Goal: Transaction & Acquisition: Purchase product/service

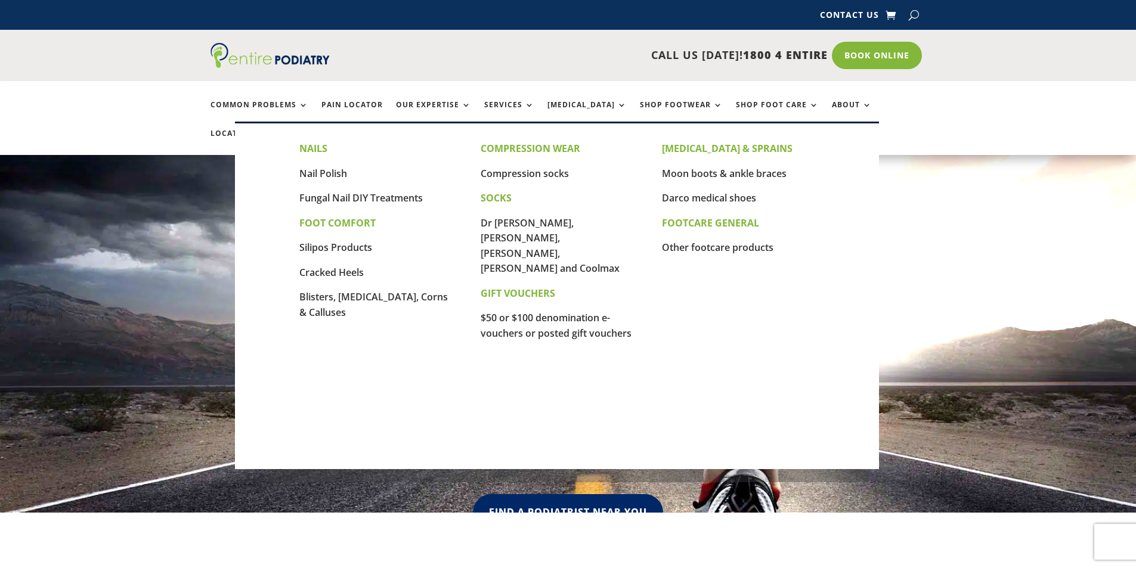
click at [776, 103] on link "Shop Foot Care" at bounding box center [777, 114] width 83 height 26
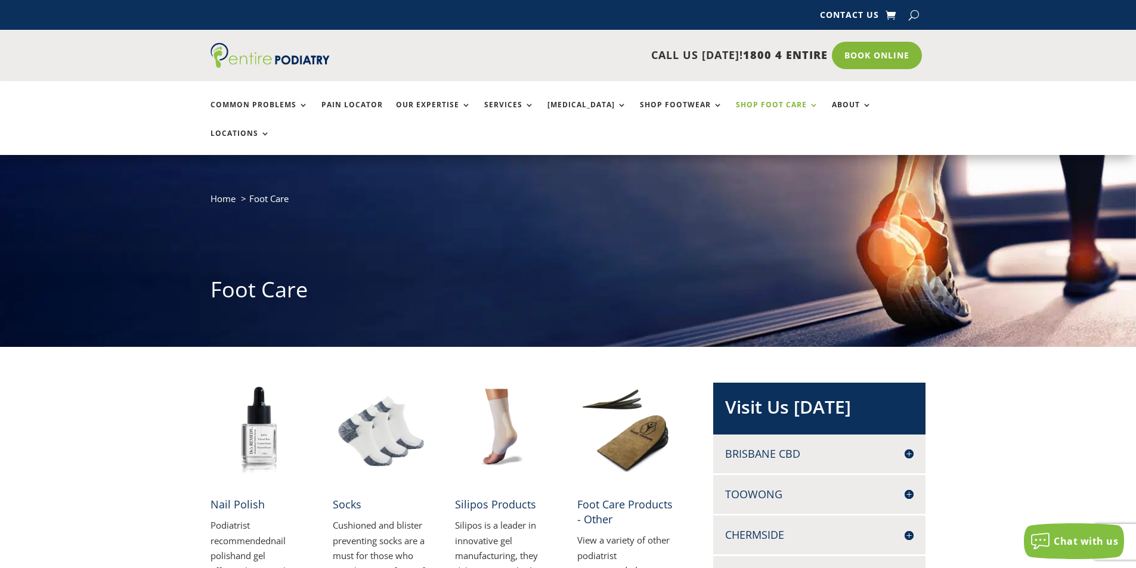
click at [369, 438] on img at bounding box center [381, 431] width 97 height 97
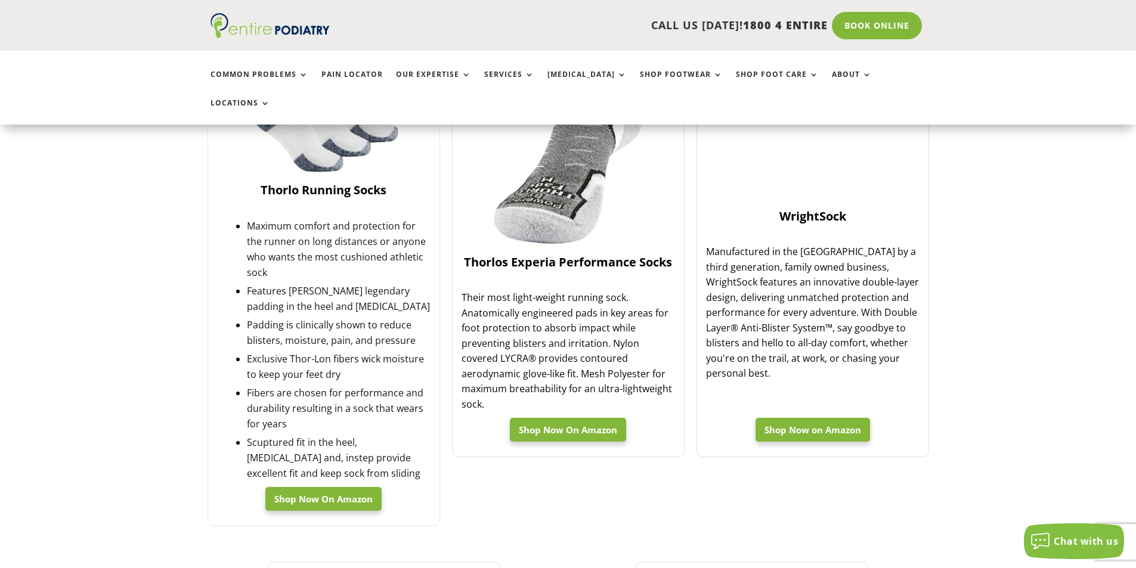
scroll to position [1336, 0]
